Goal: Information Seeking & Learning: Find specific fact

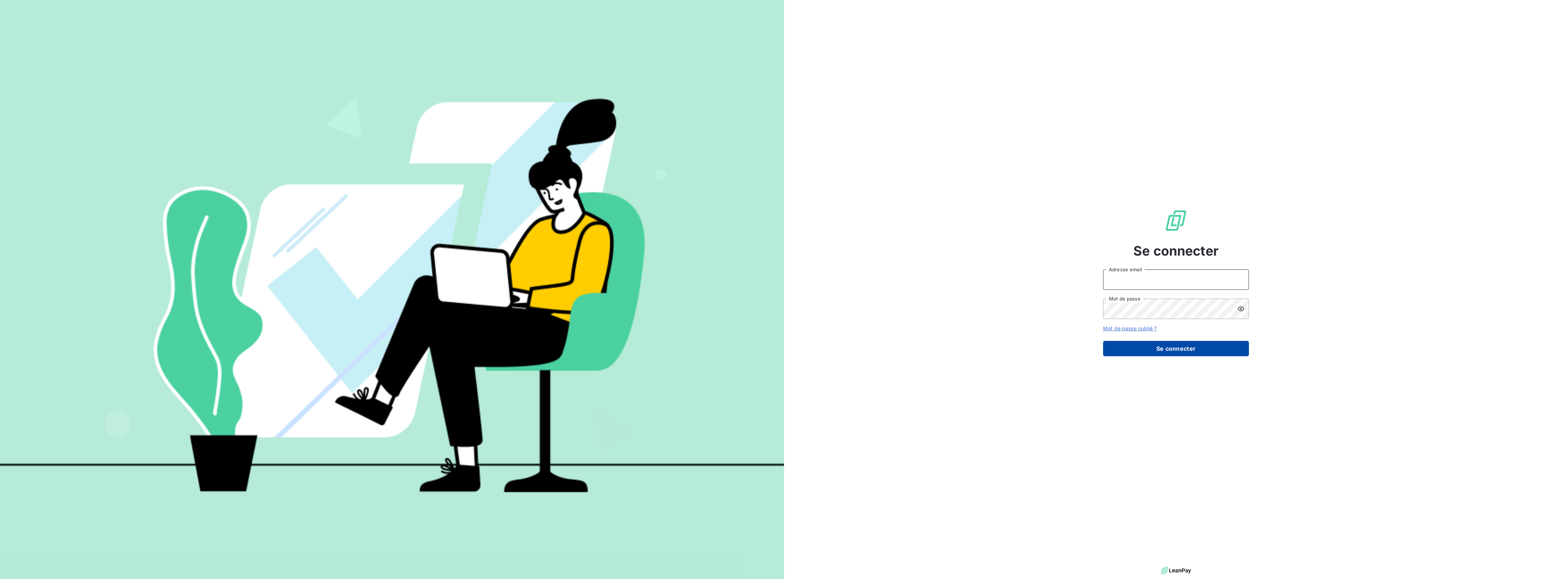
type input "[PERSON_NAME][EMAIL_ADDRESS][DOMAIN_NAME]"
click at [1186, 346] on button "Se connecter" at bounding box center [1176, 348] width 146 height 15
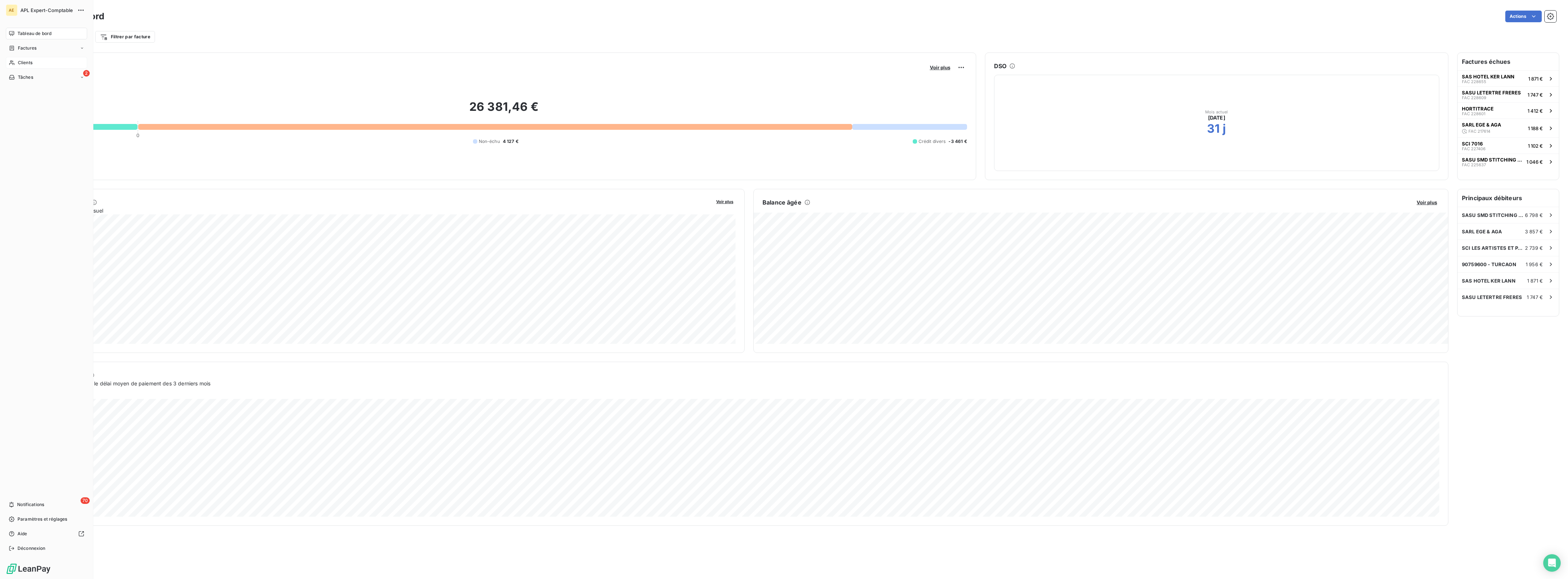
click at [21, 60] on span "Clients" at bounding box center [25, 63] width 15 height 7
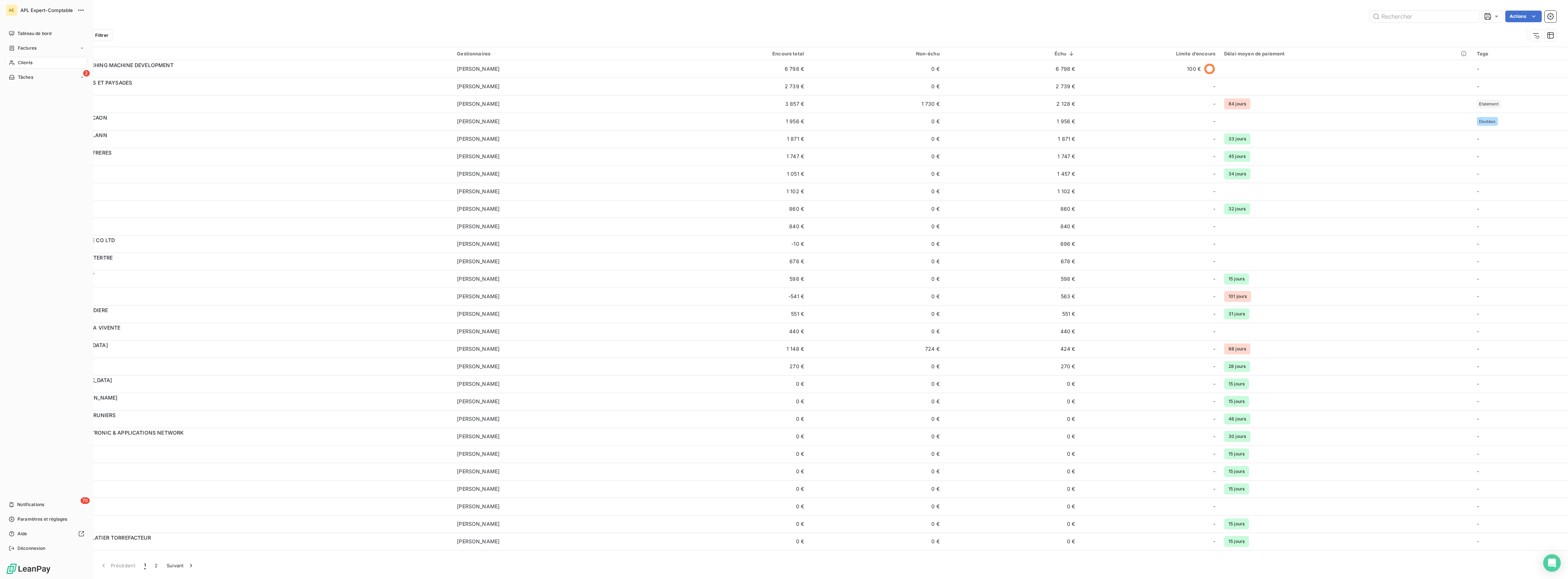
click at [38, 65] on div "Clients" at bounding box center [47, 62] width 82 height 12
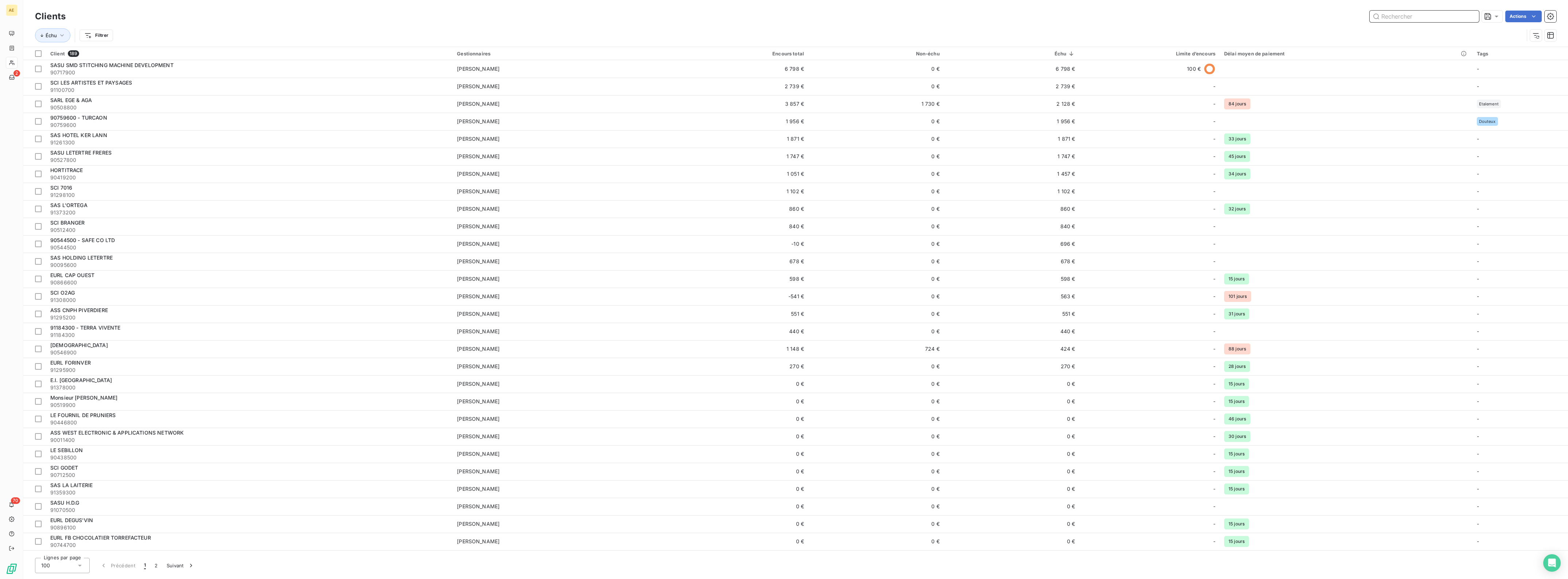
click at [1443, 13] on input "text" at bounding box center [1424, 16] width 110 height 12
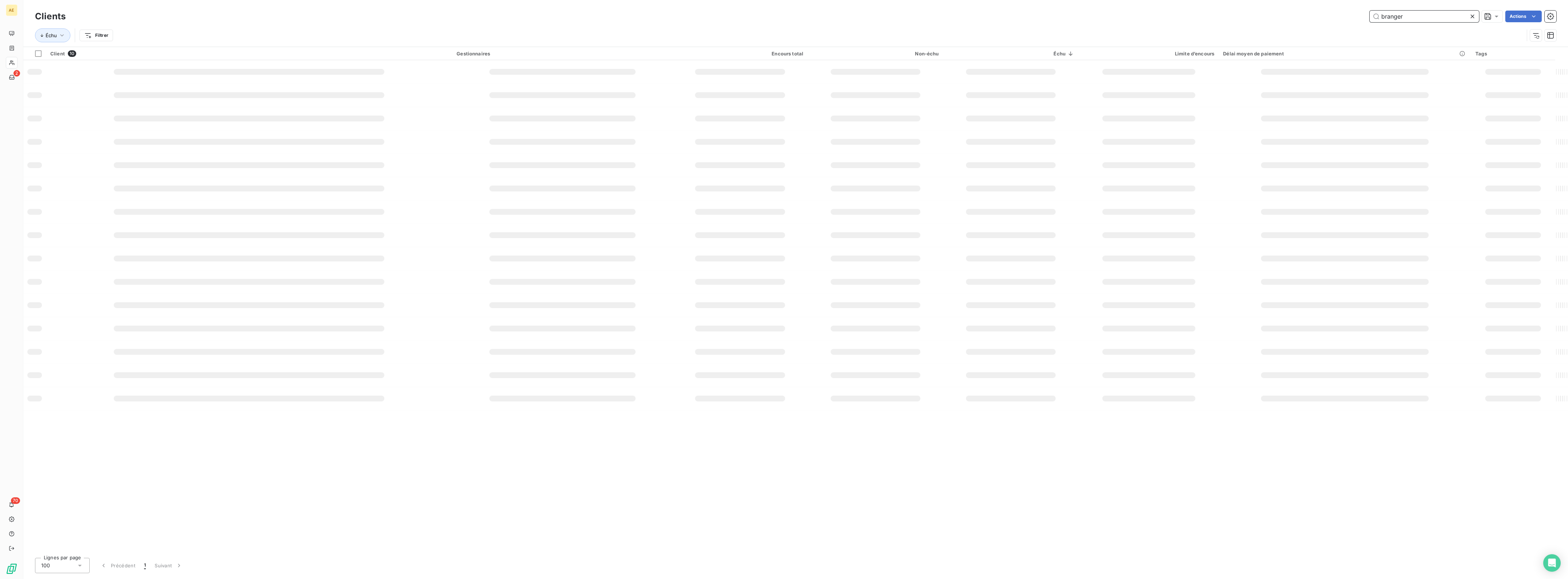
type input "branger"
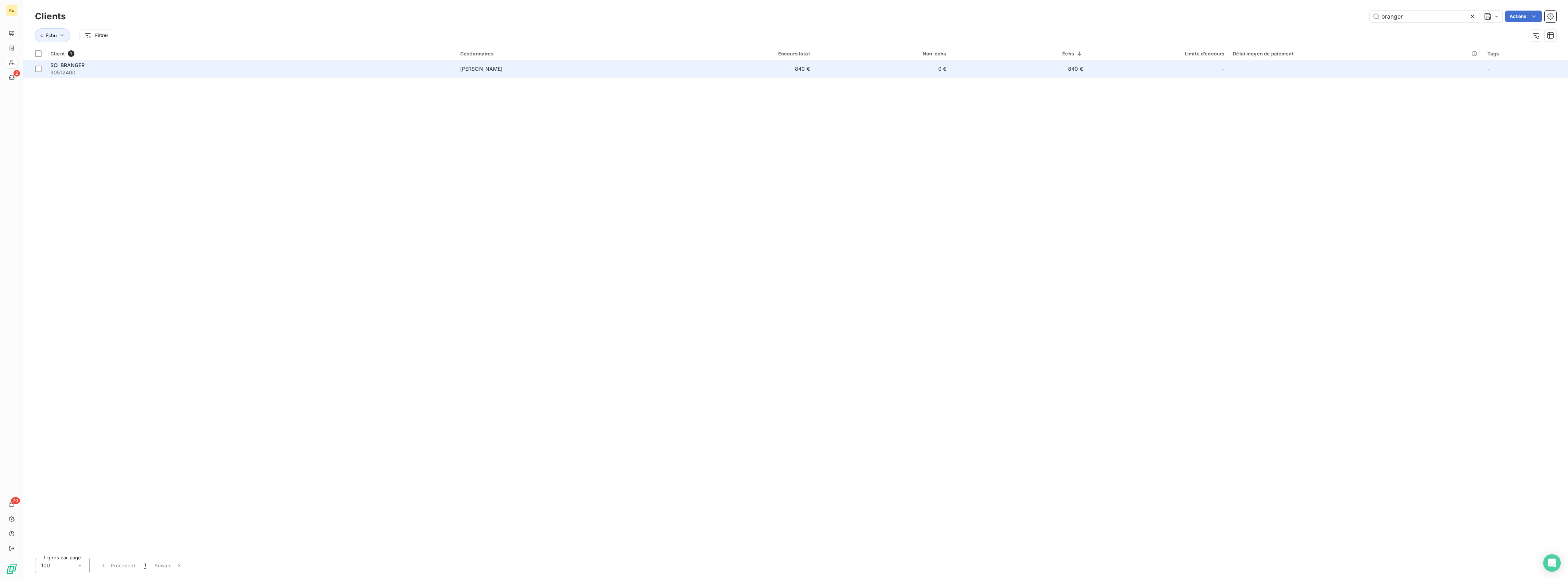
click at [102, 70] on span "90512400" at bounding box center [251, 72] width 401 height 7
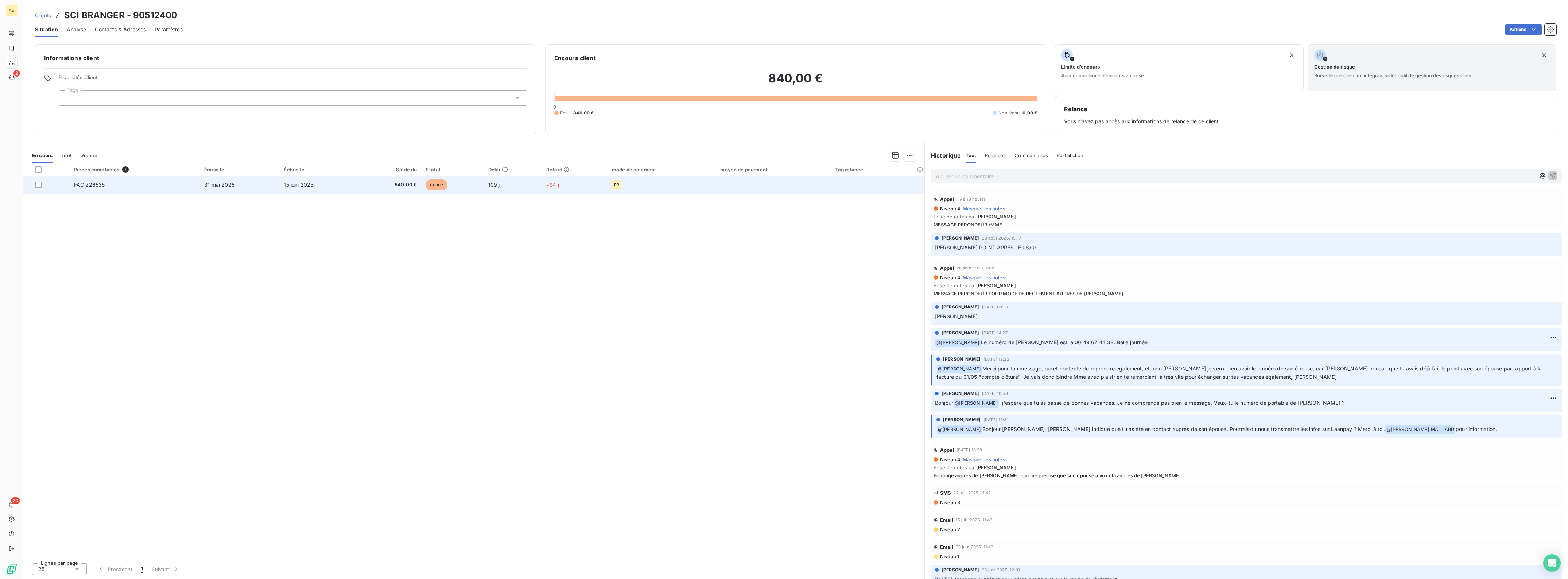
click at [352, 180] on td "15 juin 2025" at bounding box center [318, 184] width 79 height 18
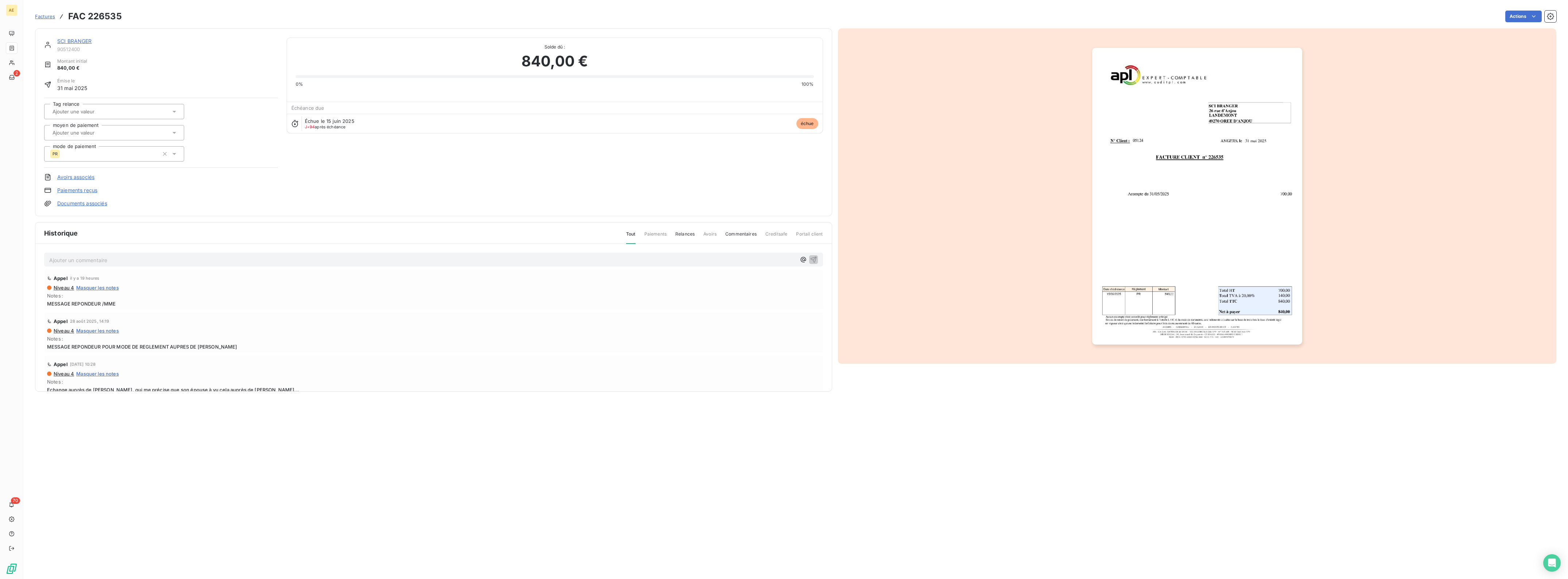
click at [1205, 205] on img "button" at bounding box center [1197, 196] width 210 height 297
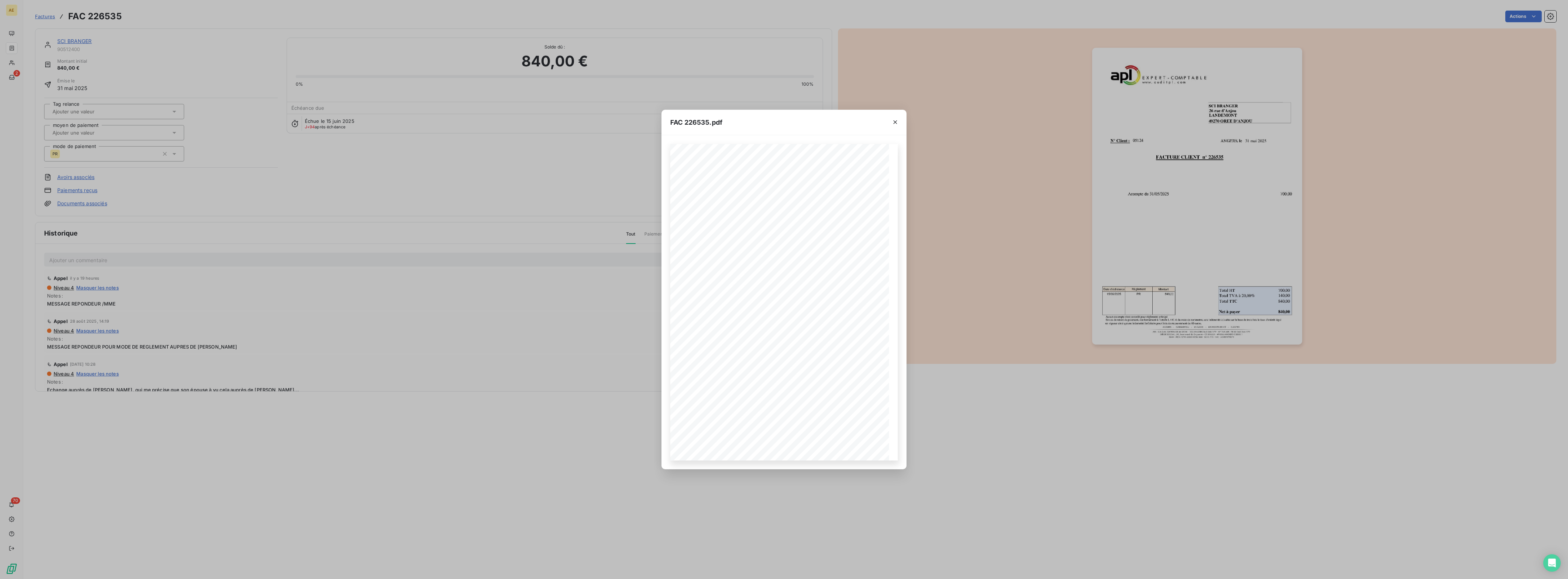
click at [1111, 450] on div "FAC 226535.pdf FACTURE CLIENT n° 226535 SCI BRANGER [STREET_ADDRESS] D'ANJOU [D…" at bounding box center [784, 289] width 1568 height 579
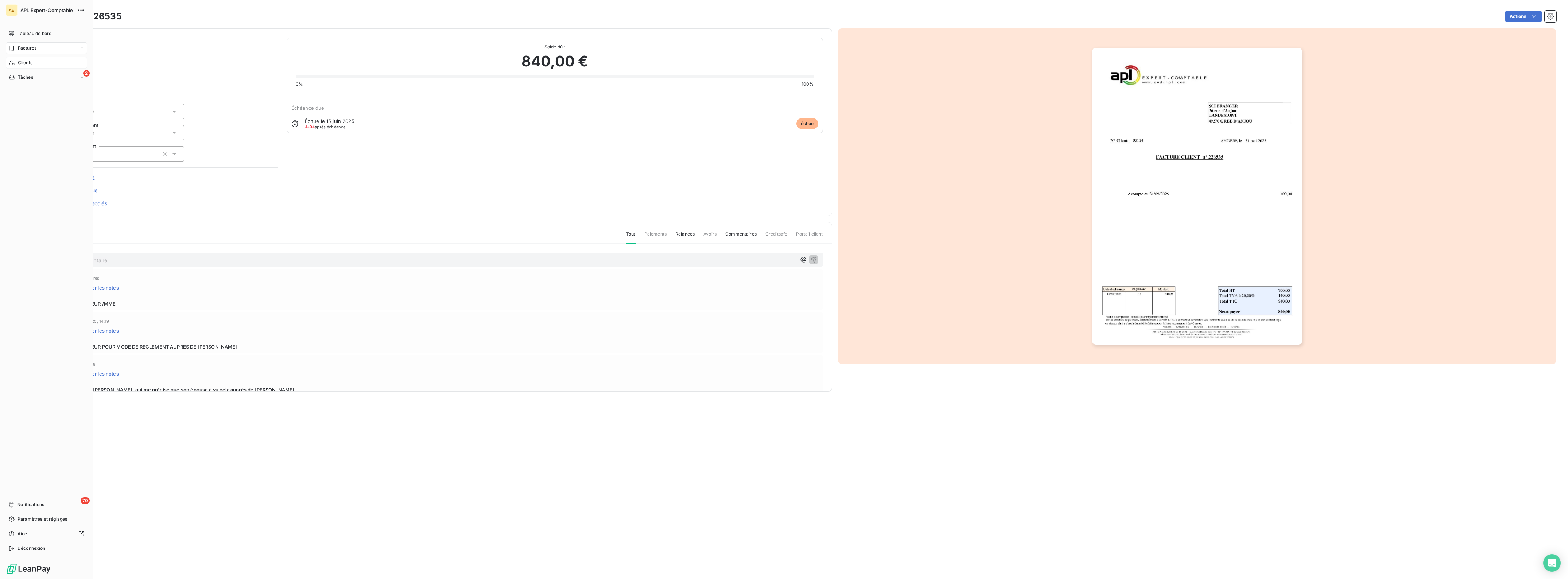
click at [24, 60] on span "Clients" at bounding box center [25, 63] width 15 height 7
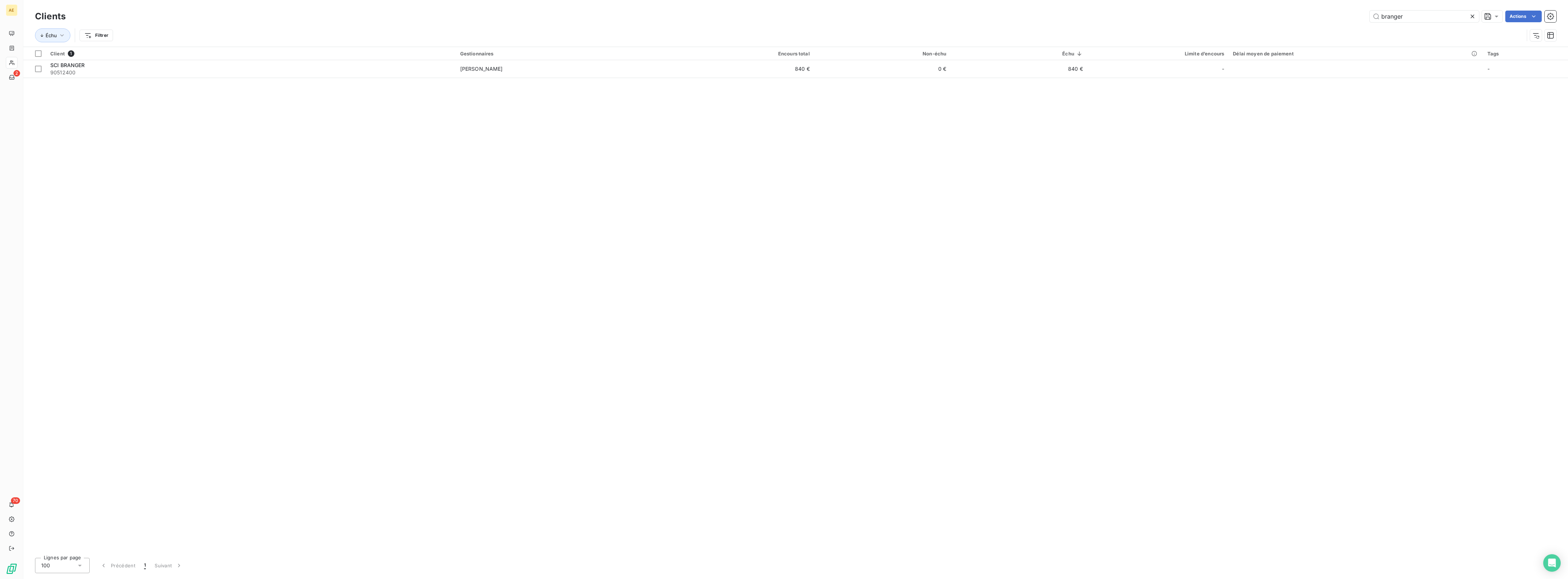
click at [1474, 15] on icon at bounding box center [1472, 16] width 7 height 7
